Goal: Entertainment & Leisure: Consume media (video, audio)

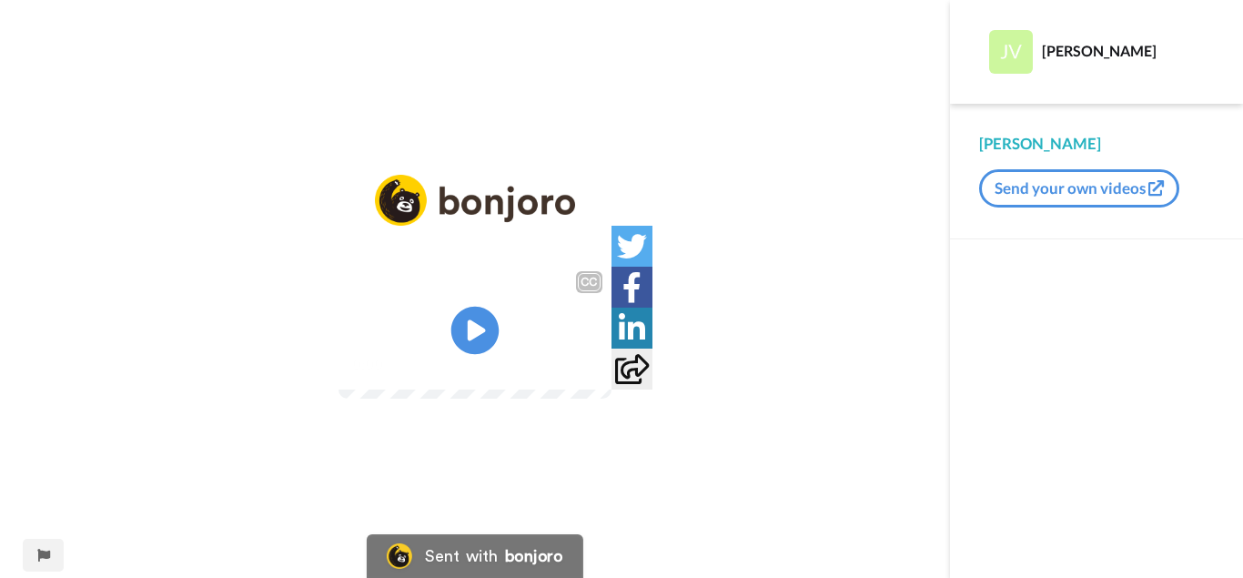
click at [463, 336] on icon at bounding box center [475, 331] width 48 height 48
click at [519, 283] on video at bounding box center [474, 330] width 273 height 136
click at [486, 326] on icon at bounding box center [475, 331] width 48 height 48
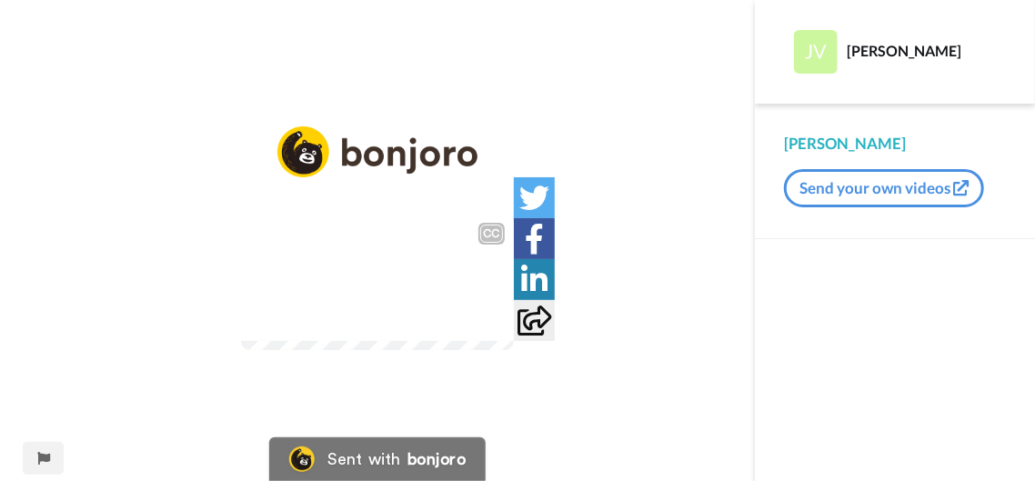
click at [470, 285] on video at bounding box center [377, 282] width 273 height 136
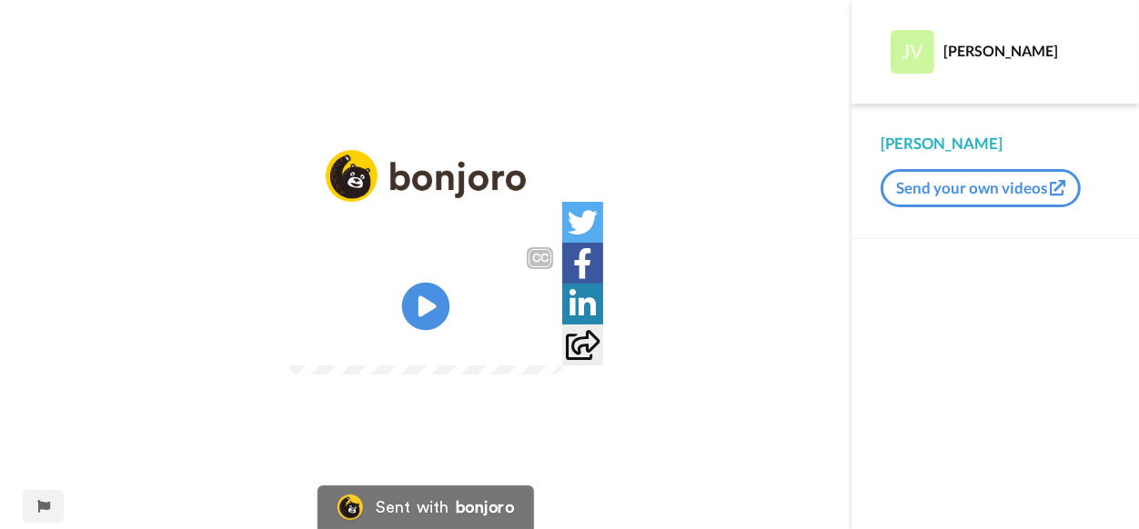
click at [437, 306] on icon at bounding box center [426, 307] width 48 height 48
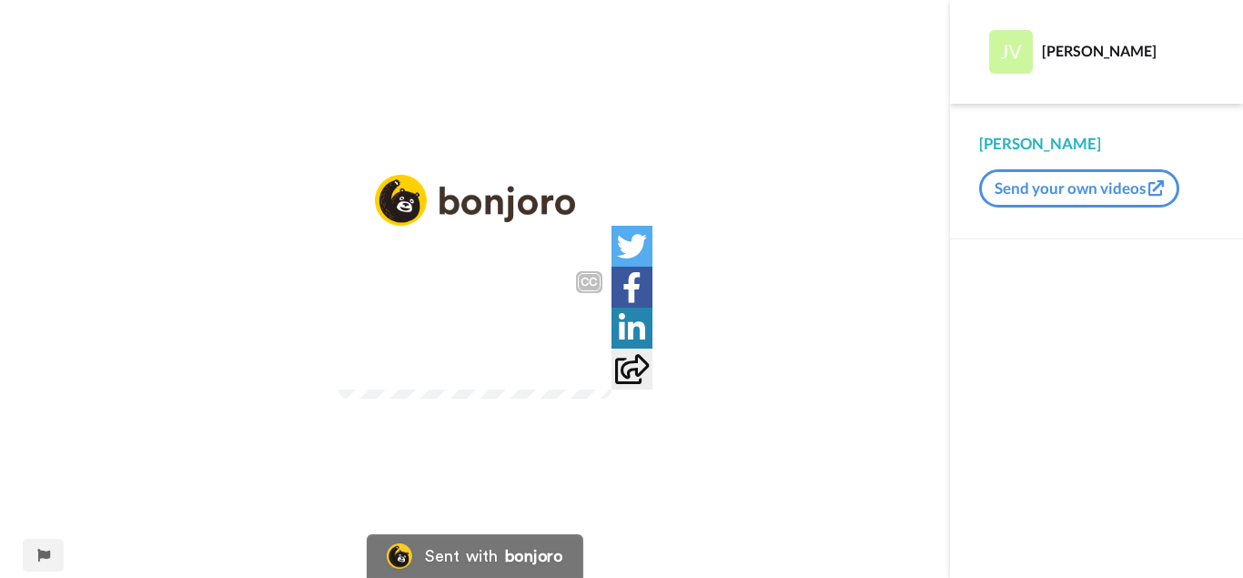
click at [503, 381] on video at bounding box center [474, 330] width 273 height 136
click at [600, 273] on div "CC" at bounding box center [589, 282] width 23 height 18
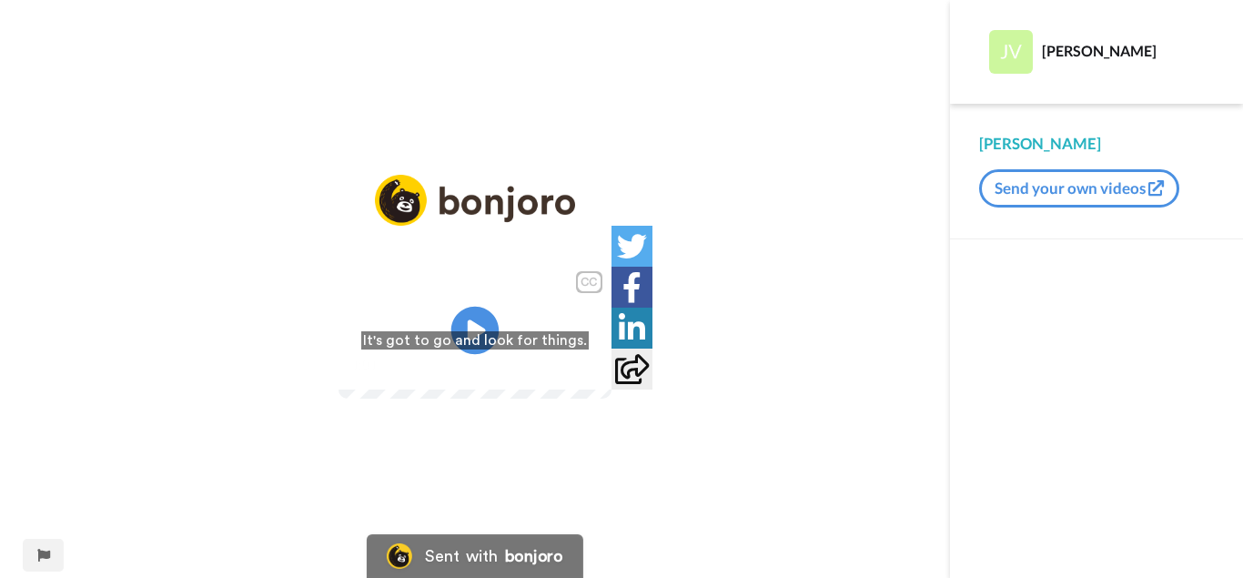
click at [468, 315] on icon at bounding box center [475, 331] width 48 height 48
click at [611, 361] on video at bounding box center [474, 330] width 273 height 136
click at [472, 334] on icon "Play/Pause" at bounding box center [475, 330] width 48 height 86
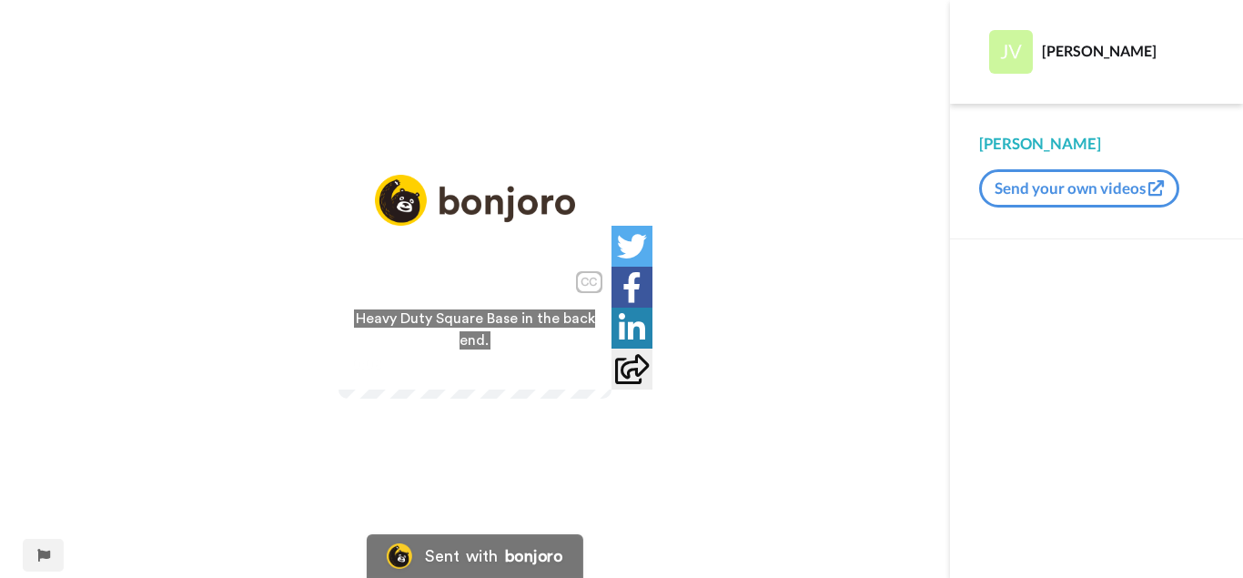
click at [611, 378] on video at bounding box center [474, 330] width 273 height 136
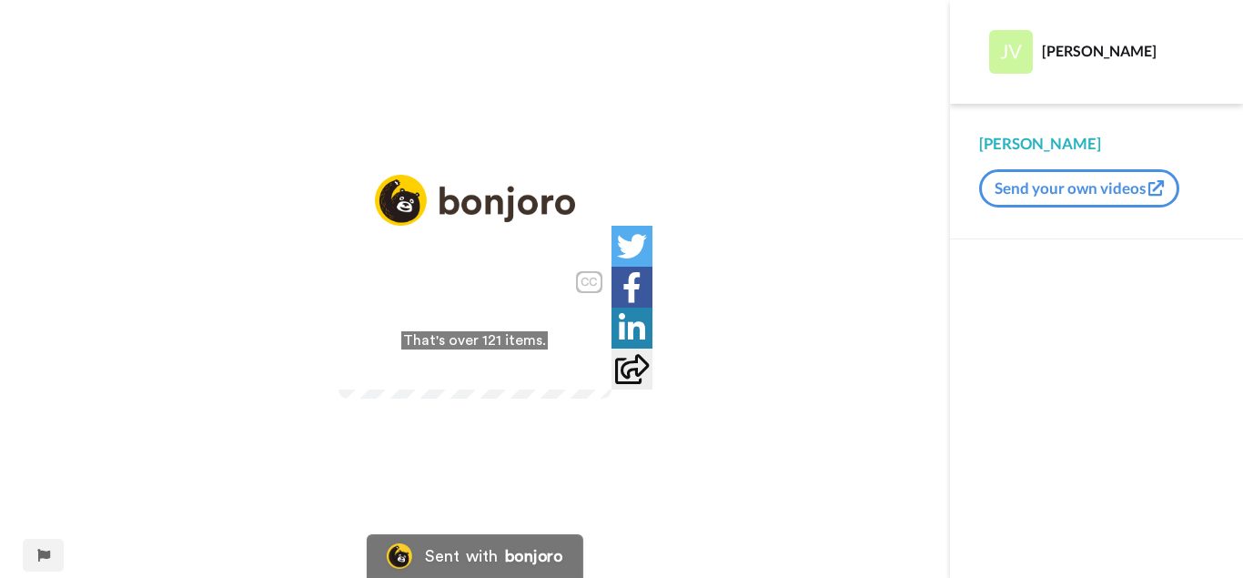
click at [435, 264] on video at bounding box center [474, 330] width 273 height 136
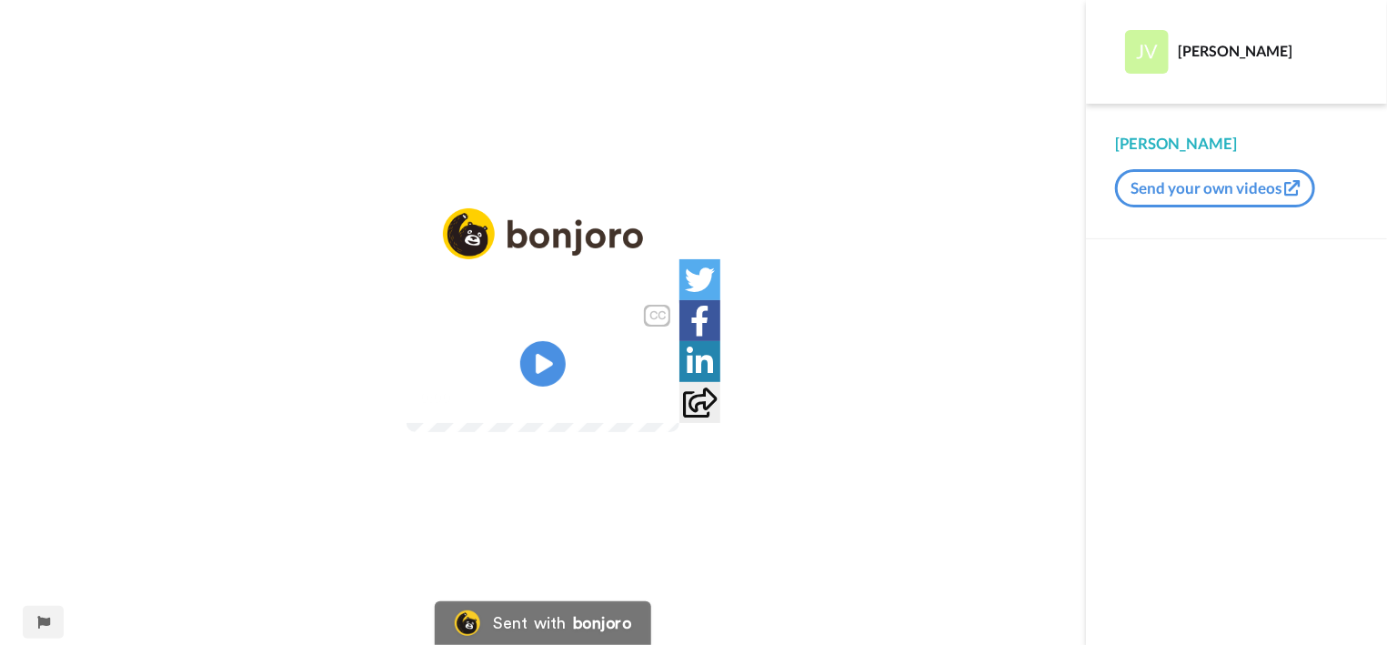
click at [17, 358] on div "CC Play/Pause 0:00 / 1:07" at bounding box center [543, 334] width 1086 height 252
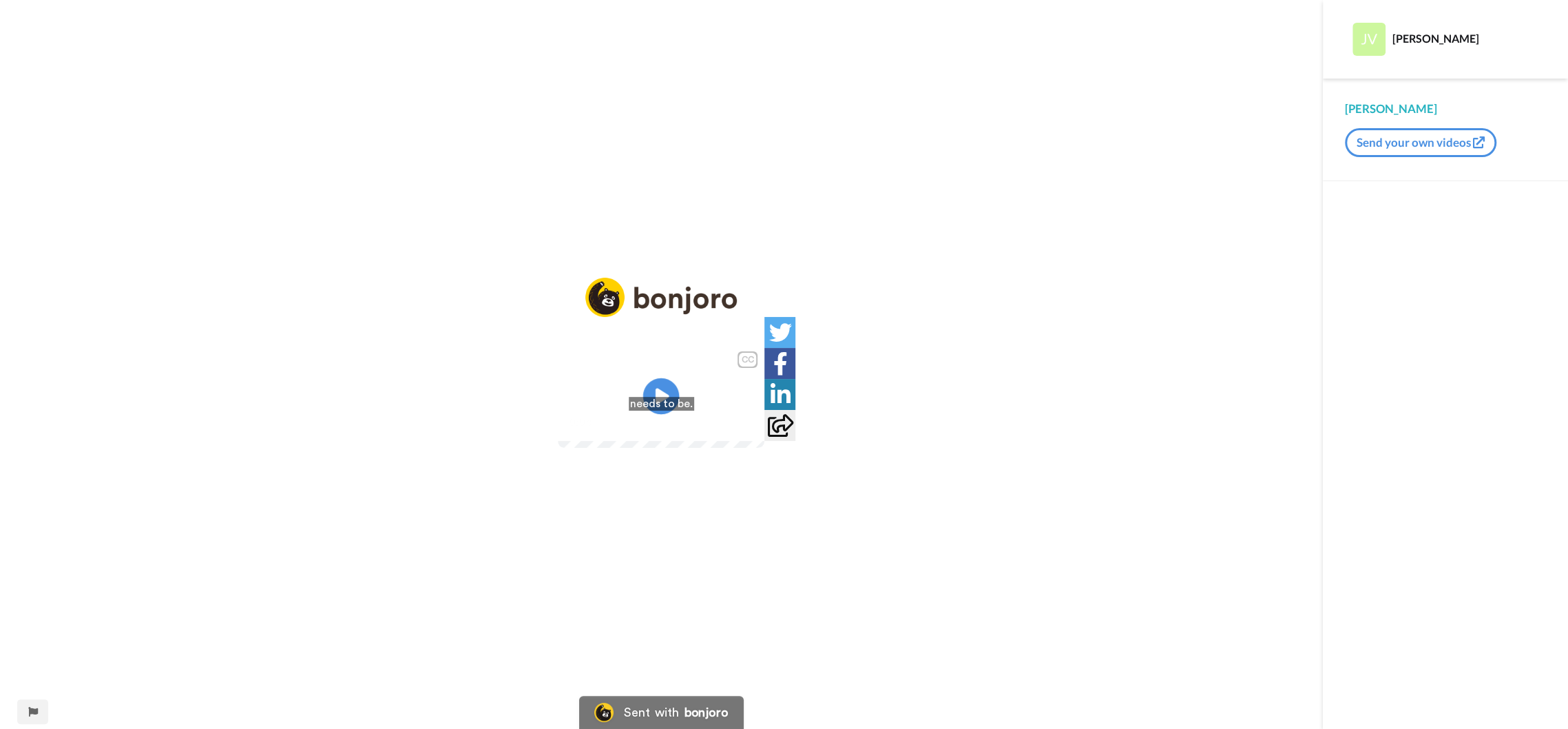
click at [663, 400] on icon at bounding box center [661, 396] width 36 height 36
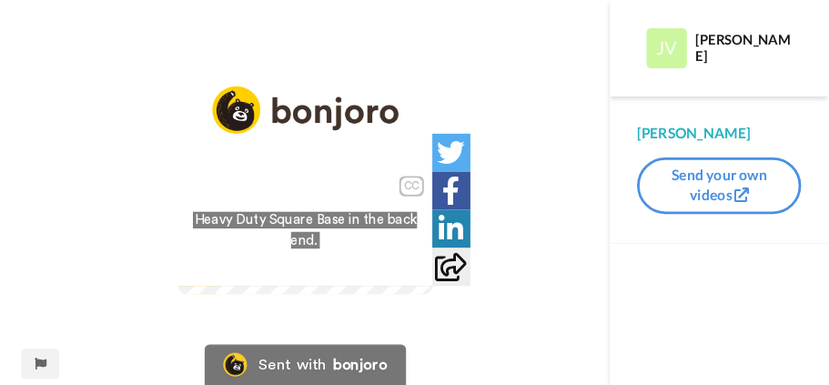
scroll to position [82, 0]
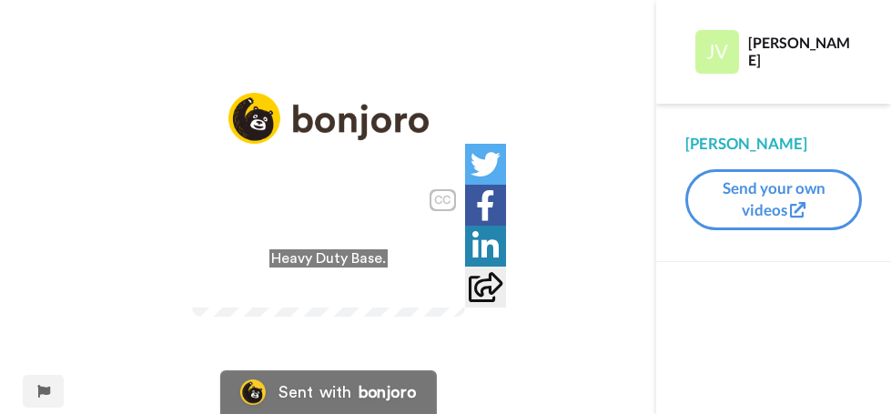
click at [224, 217] on video at bounding box center [328, 248] width 273 height 136
click at [314, 225] on icon at bounding box center [328, 249] width 48 height 48
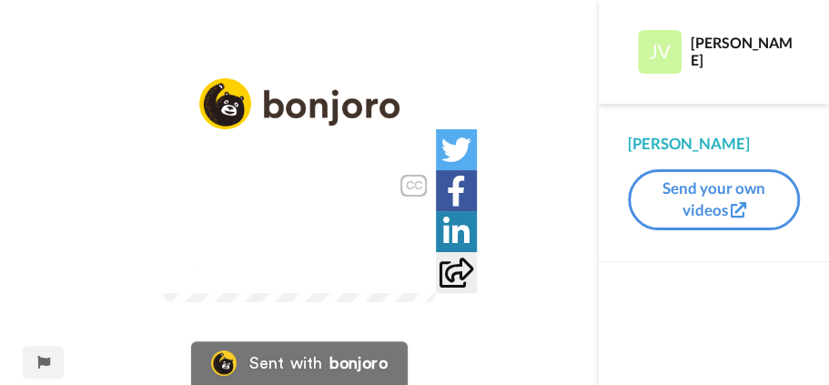
scroll to position [111, 0]
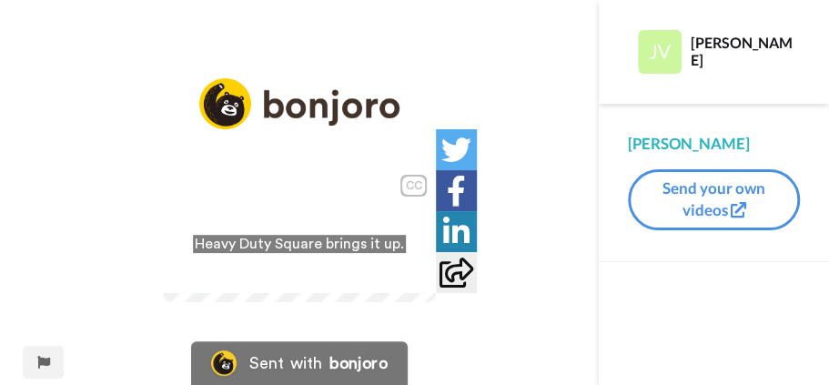
click at [378, 208] on video at bounding box center [299, 234] width 273 height 136
click at [324, 210] on icon at bounding box center [300, 234] width 48 height 48
click at [302, 254] on video at bounding box center [299, 234] width 273 height 136
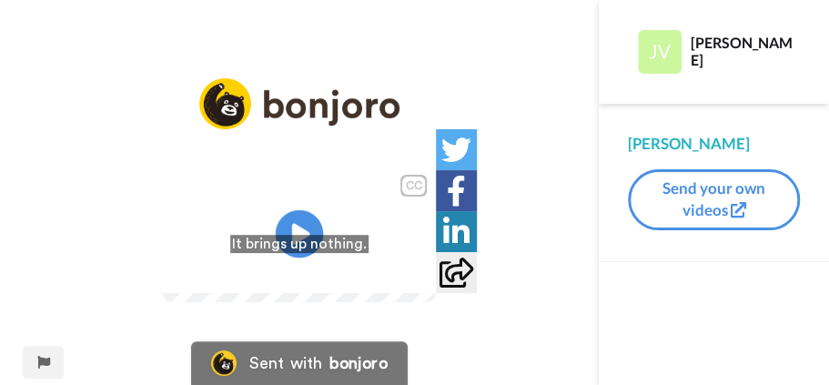
click at [318, 191] on icon "Play/Pause" at bounding box center [300, 234] width 48 height 86
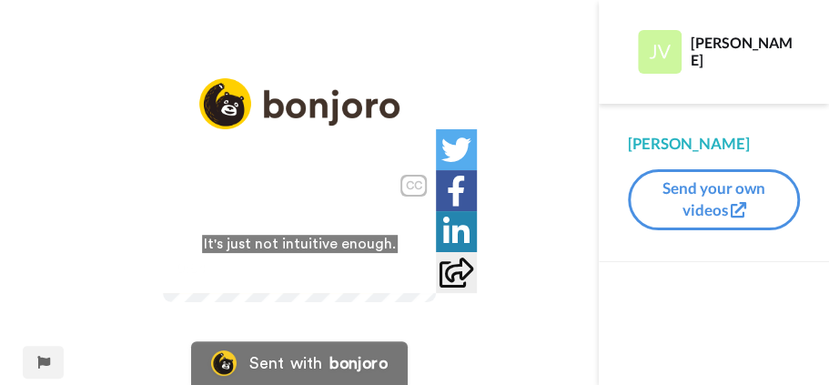
click at [427, 202] on video at bounding box center [299, 234] width 273 height 136
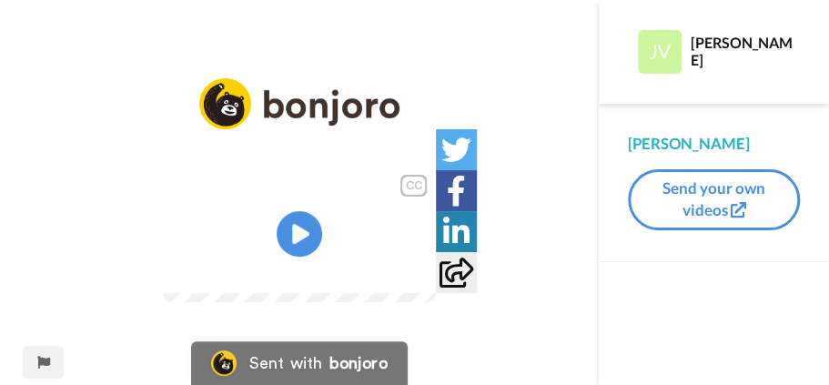
click at [427, 202] on video at bounding box center [299, 234] width 273 height 136
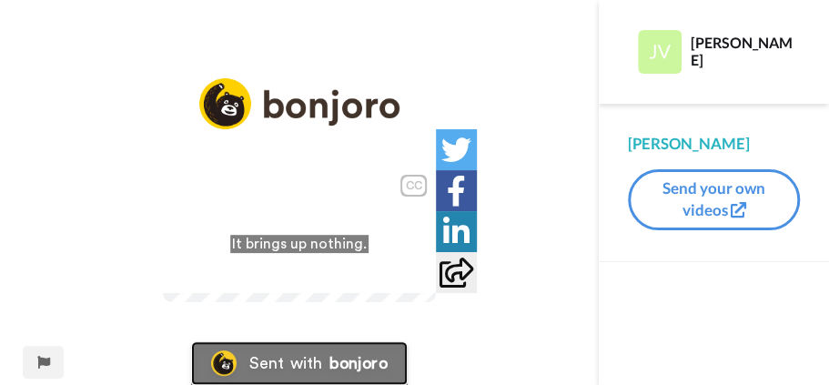
click at [367, 348] on div "Sent with bonjoro" at bounding box center [299, 363] width 217 height 44
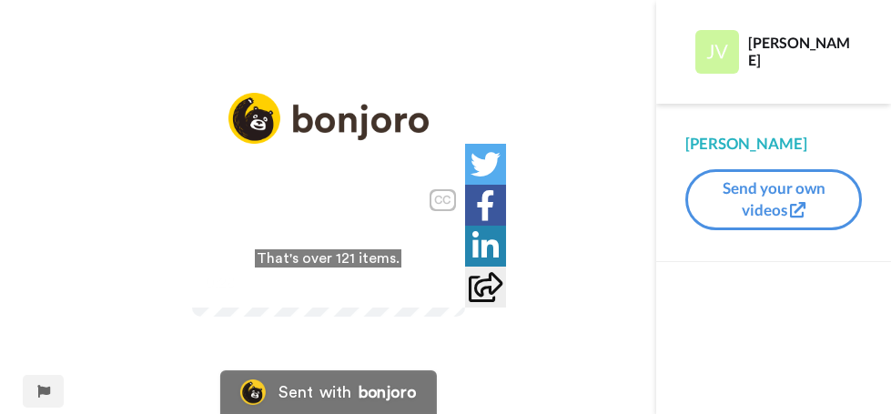
click at [309, 225] on icon at bounding box center [328, 249] width 48 height 48
click at [312, 225] on icon at bounding box center [328, 249] width 48 height 48
click at [192, 227] on video at bounding box center [328, 248] width 273 height 136
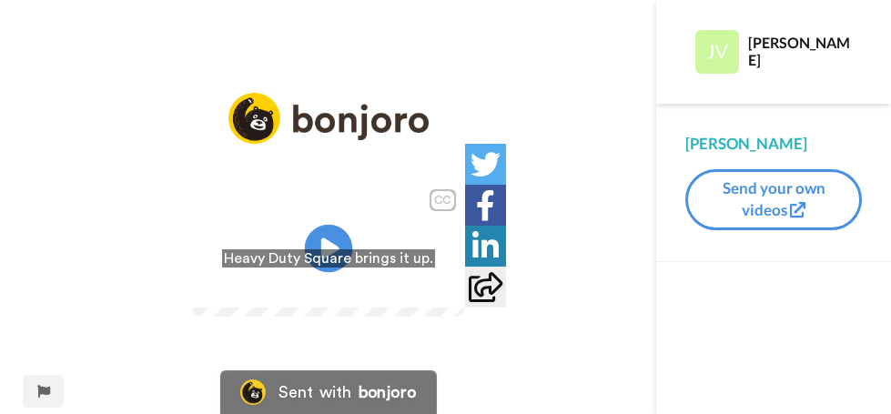
click at [328, 206] on icon "Play/Pause" at bounding box center [328, 249] width 48 height 86
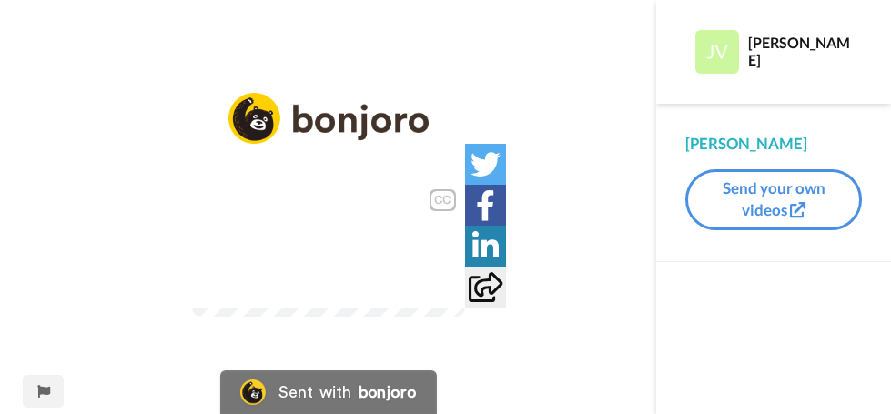
click at [197, 233] on video at bounding box center [328, 248] width 273 height 136
